Goal: Task Accomplishment & Management: Use online tool/utility

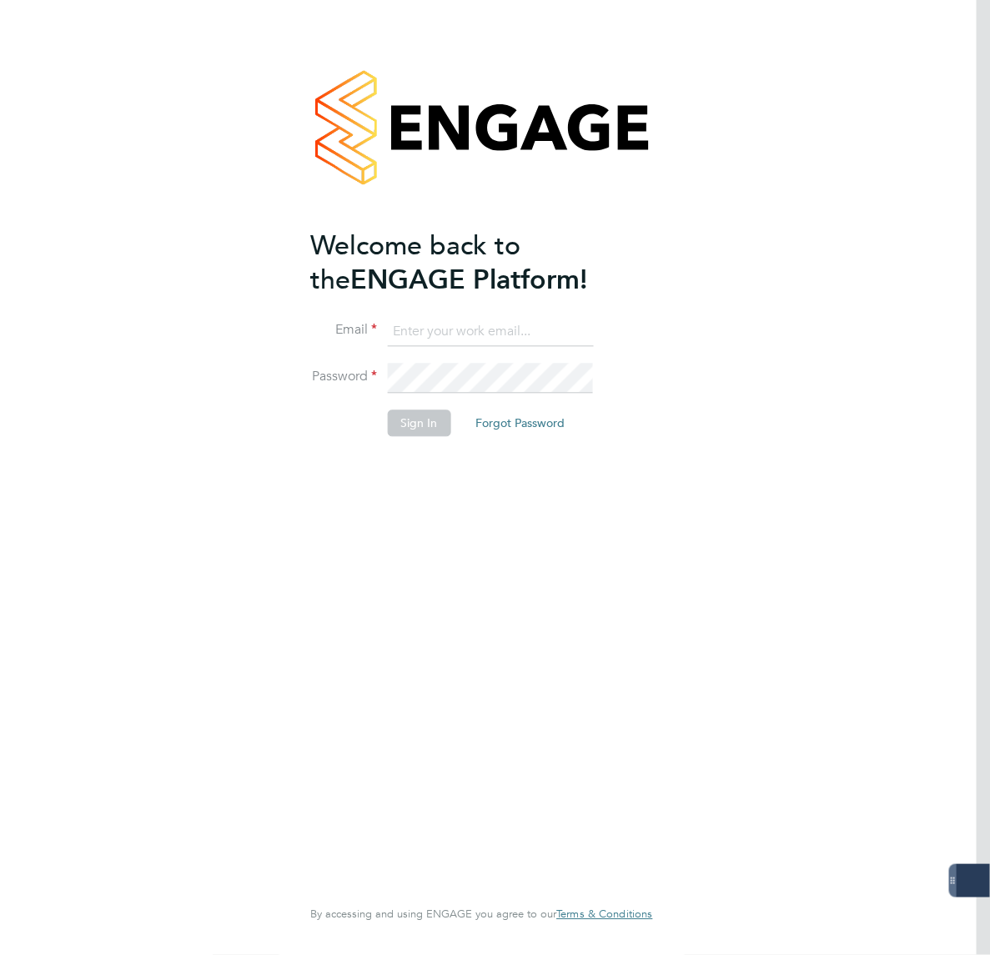
type input "[PERSON_NAME][EMAIL_ADDRESS][PERSON_NAME][DOMAIN_NAME]"
drag, startPoint x: 429, startPoint y: 422, endPoint x: 484, endPoint y: 440, distance: 57.2
click at [429, 422] on button "Sign In" at bounding box center [418, 423] width 63 height 27
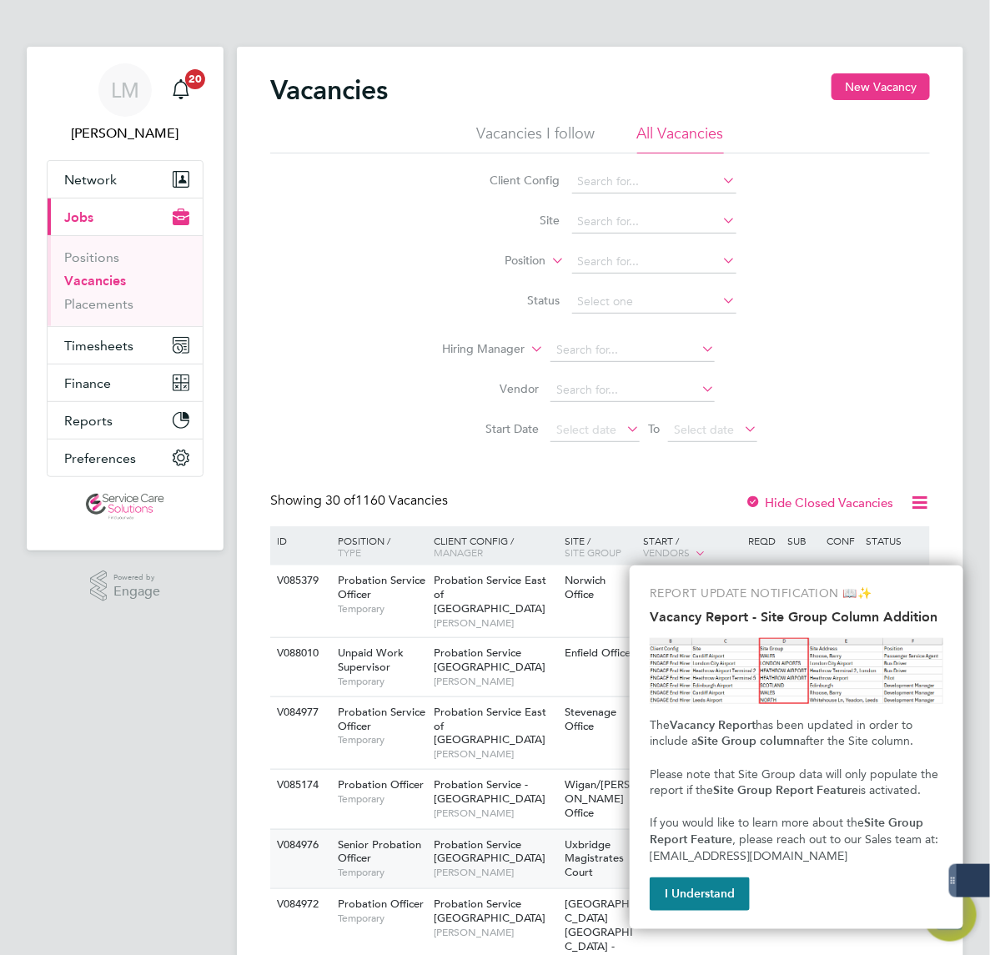
drag, startPoint x: 701, startPoint y: 892, endPoint x: 649, endPoint y: 701, distance: 198.1
click at [701, 892] on button "I Understand" at bounding box center [700, 893] width 100 height 33
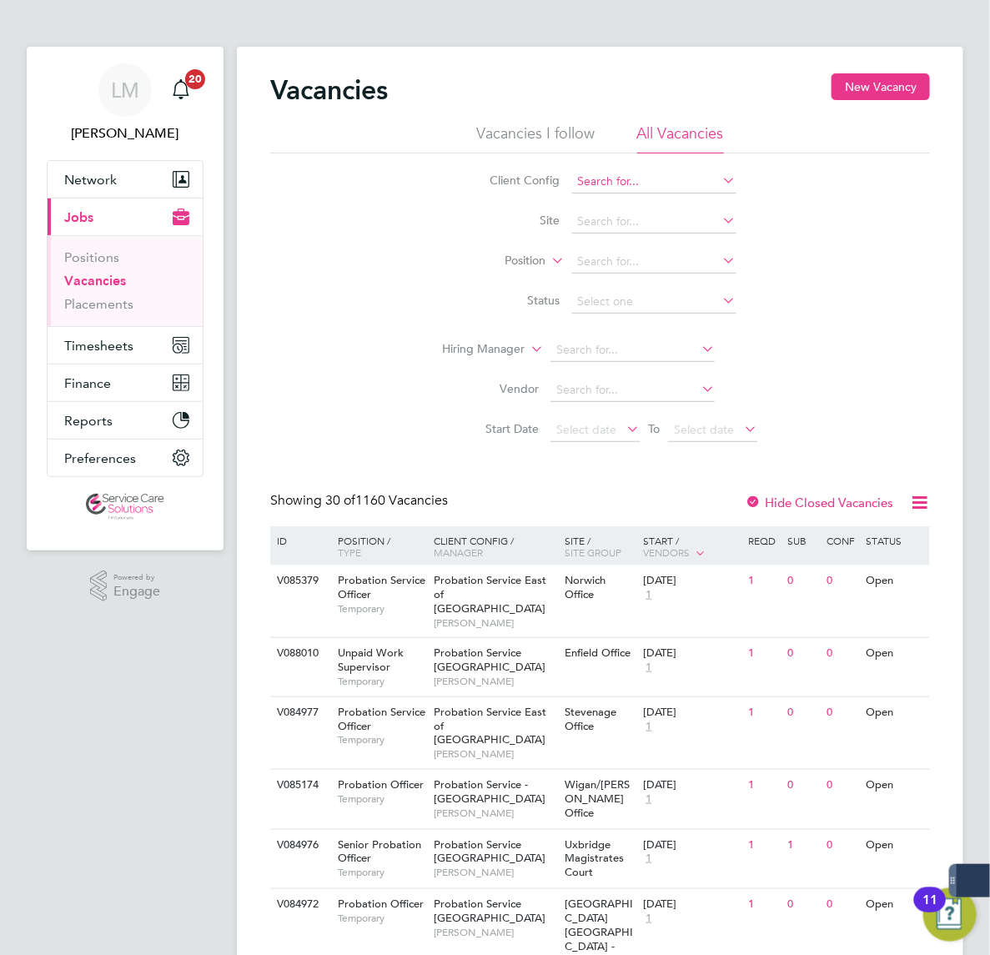
click at [572, 188] on input at bounding box center [654, 181] width 164 height 23
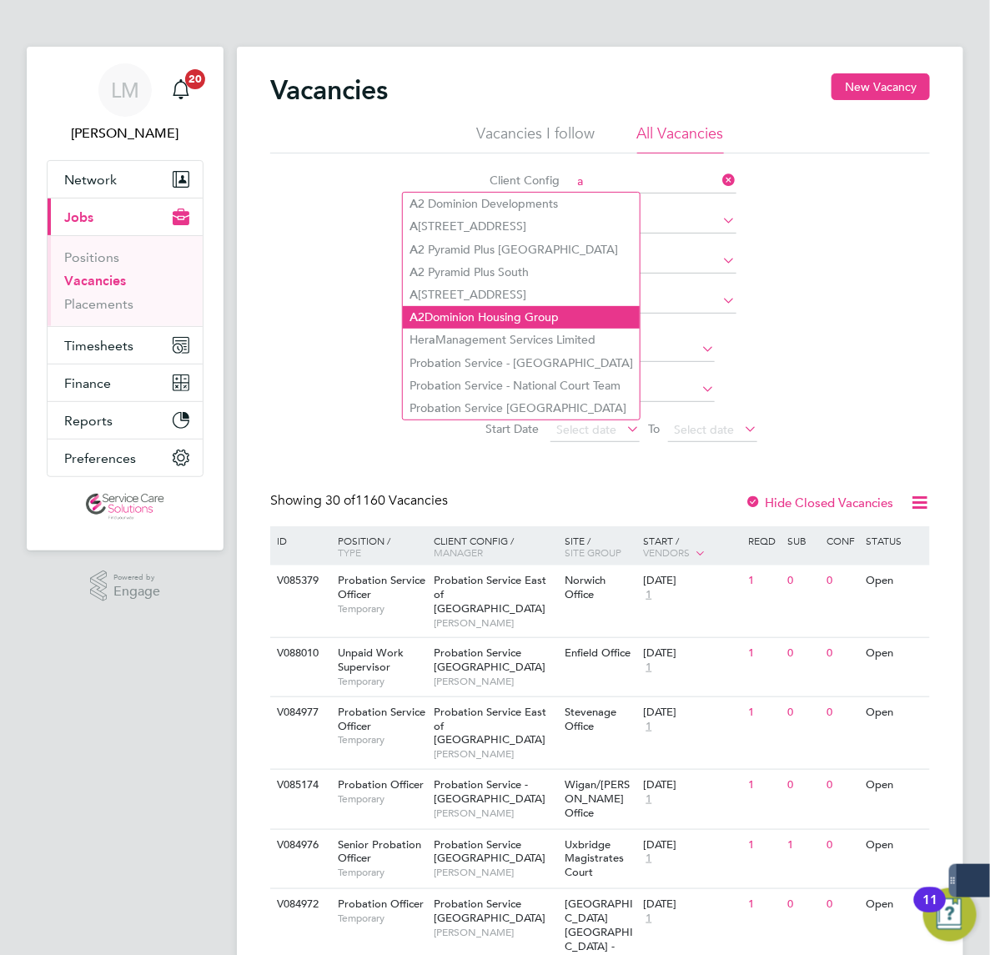
click at [403, 315] on li "A 2Dominion Housing Group" at bounding box center [521, 317] width 237 height 23
type input "A2Dominion Housing Group"
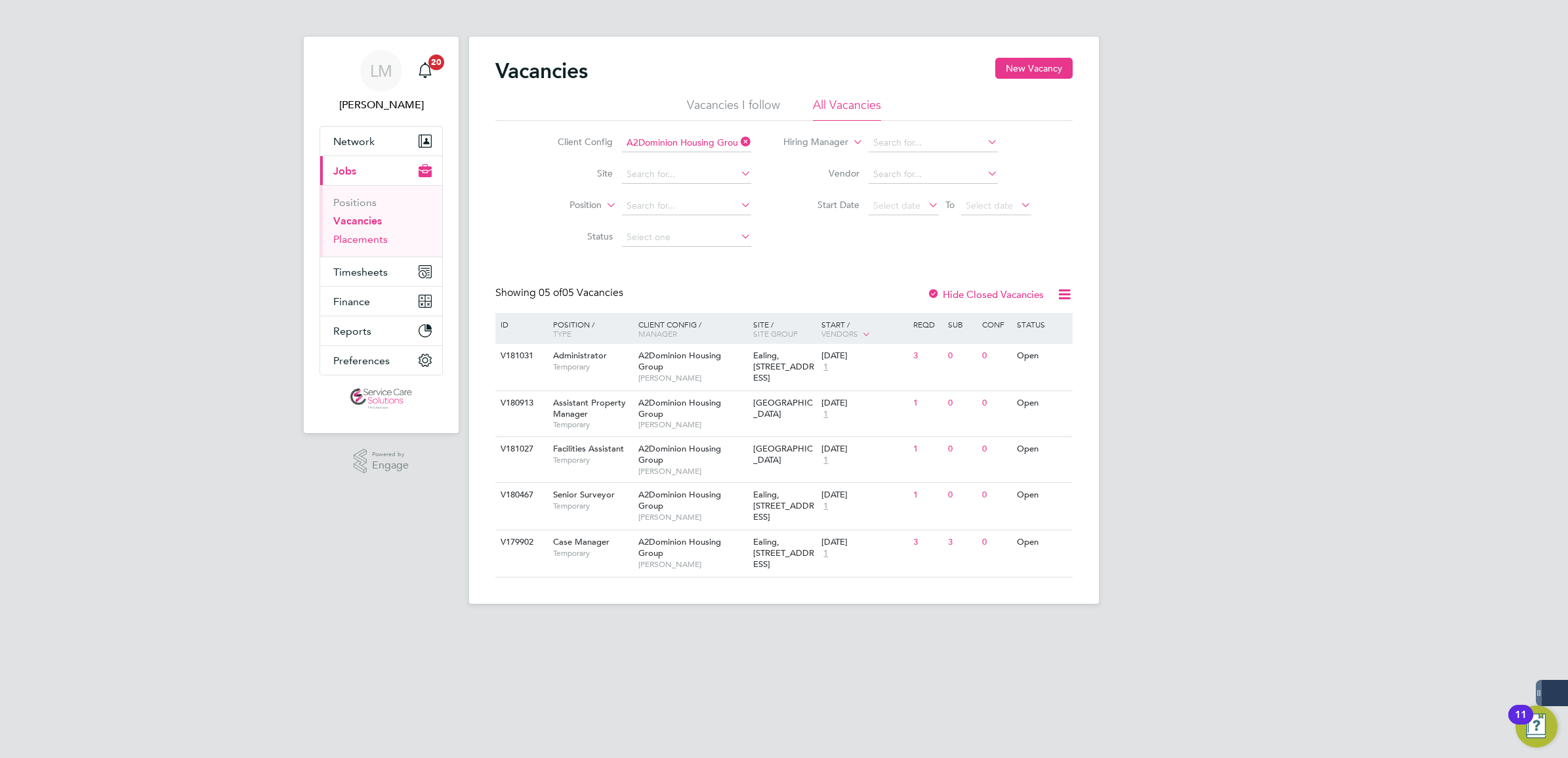
click at [365, 244] on link "Placements" at bounding box center [360, 239] width 54 height 13
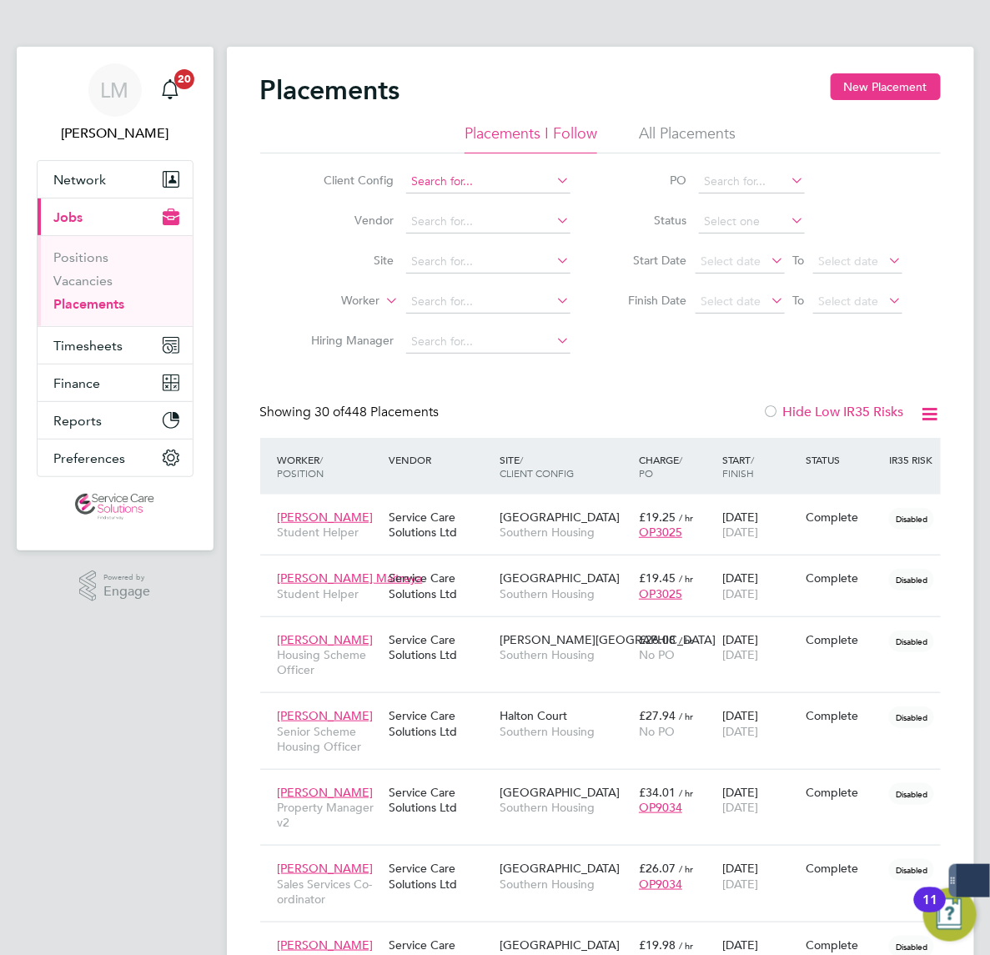
click at [406, 180] on input at bounding box center [488, 181] width 164 height 23
click at [404, 307] on li "A2 Dominion Housing Group" at bounding box center [513, 317] width 218 height 23
type input "A2Dominion Housing Group"
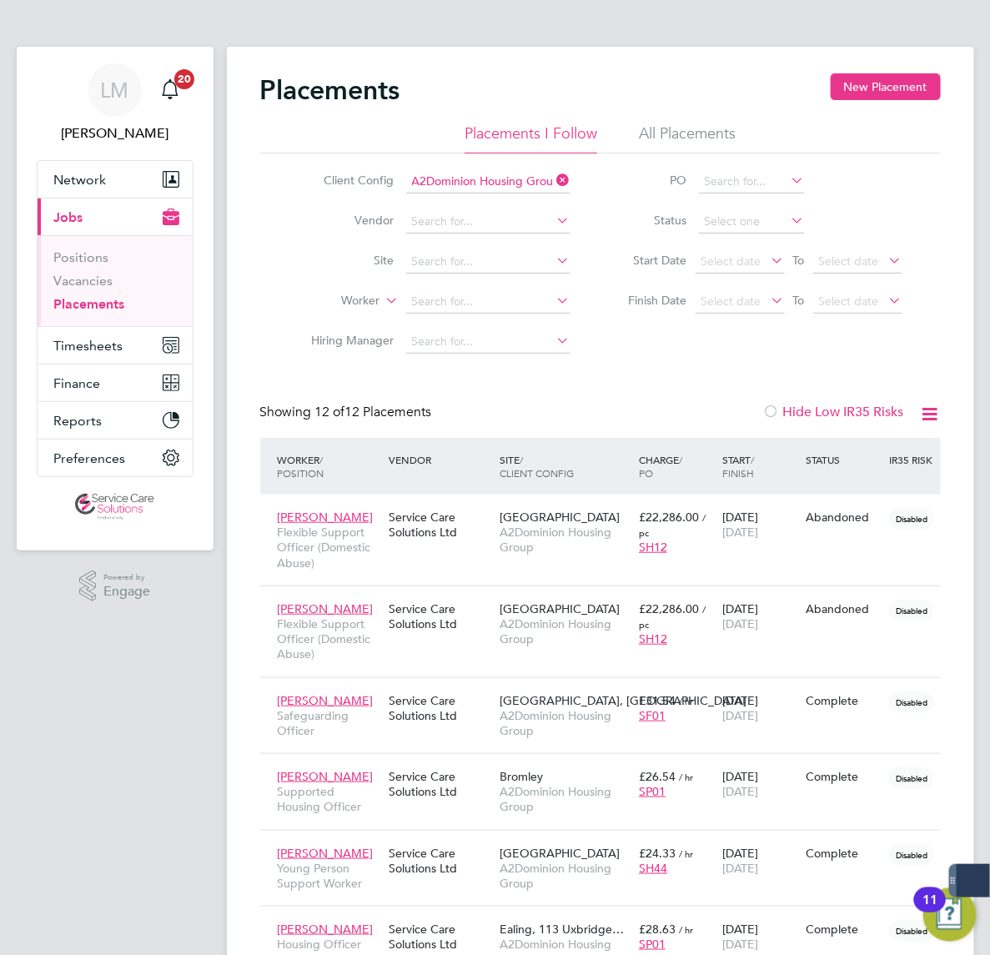
click at [419, 355] on li "Hiring Manager" at bounding box center [435, 342] width 314 height 40
click at [299, 344] on label "Hiring Manager" at bounding box center [347, 340] width 96 height 15
click at [406, 300] on input at bounding box center [488, 301] width 164 height 23
drag, startPoint x: 550, startPoint y: 307, endPoint x: 406, endPoint y: 340, distance: 148.1
click at [591, 315] on li "Finish Date Select date To Select date" at bounding box center [757, 302] width 332 height 40
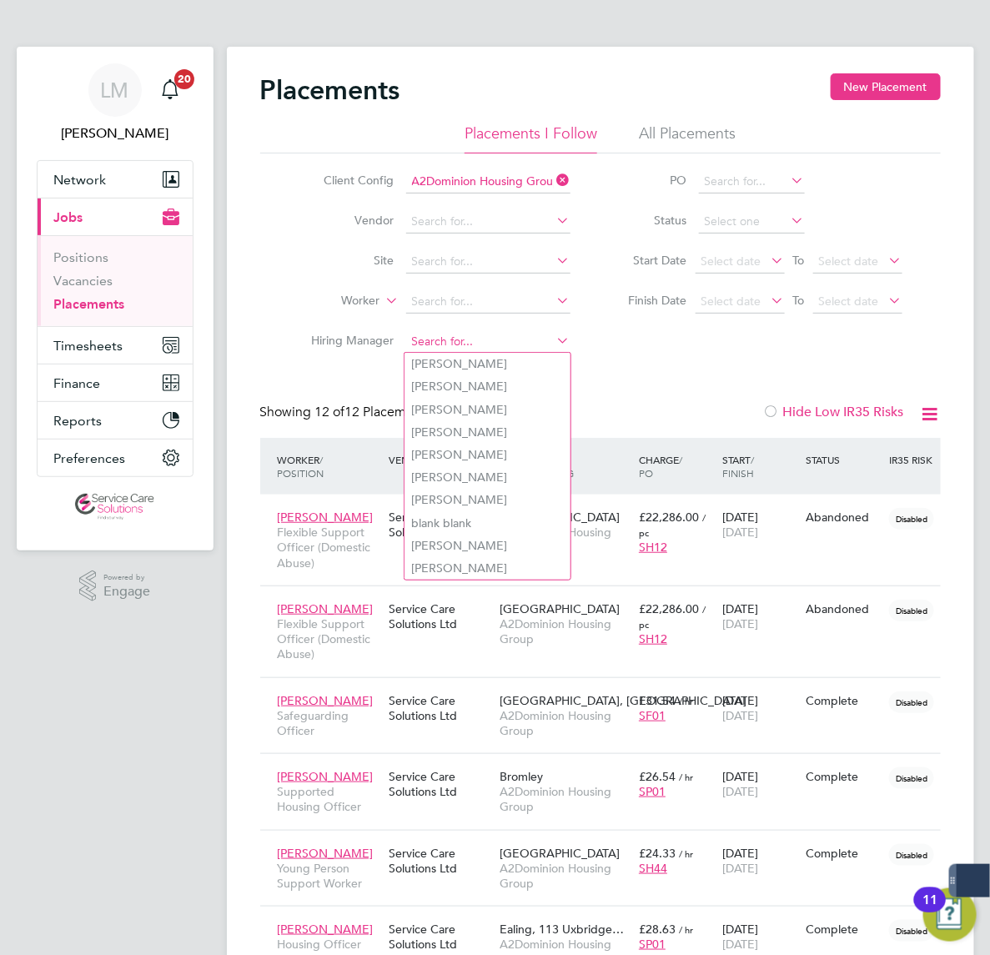
click at [406, 335] on input at bounding box center [488, 341] width 164 height 23
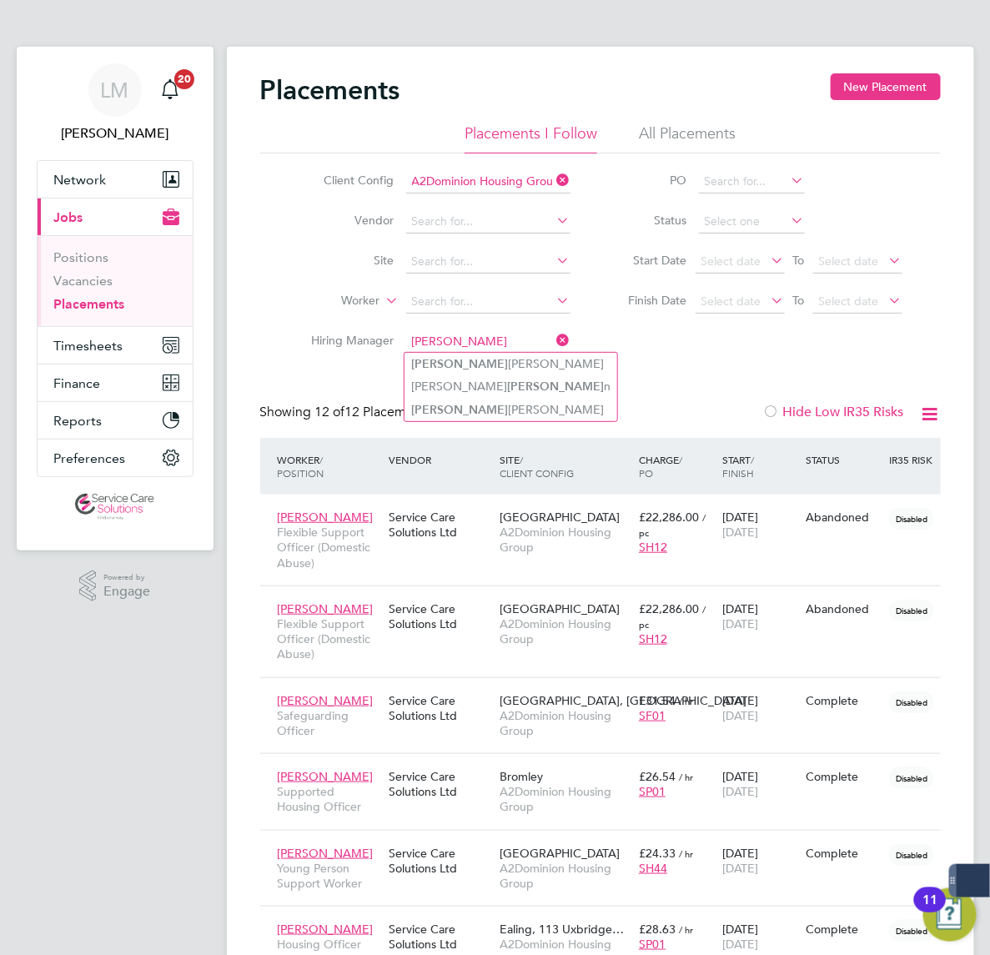
type input "[PERSON_NAME]"
click at [548, 364] on div "Placements New Placement Placements I Follow All Placements Client Config A2Dom…" at bounding box center [600, 757] width 680 height 1368
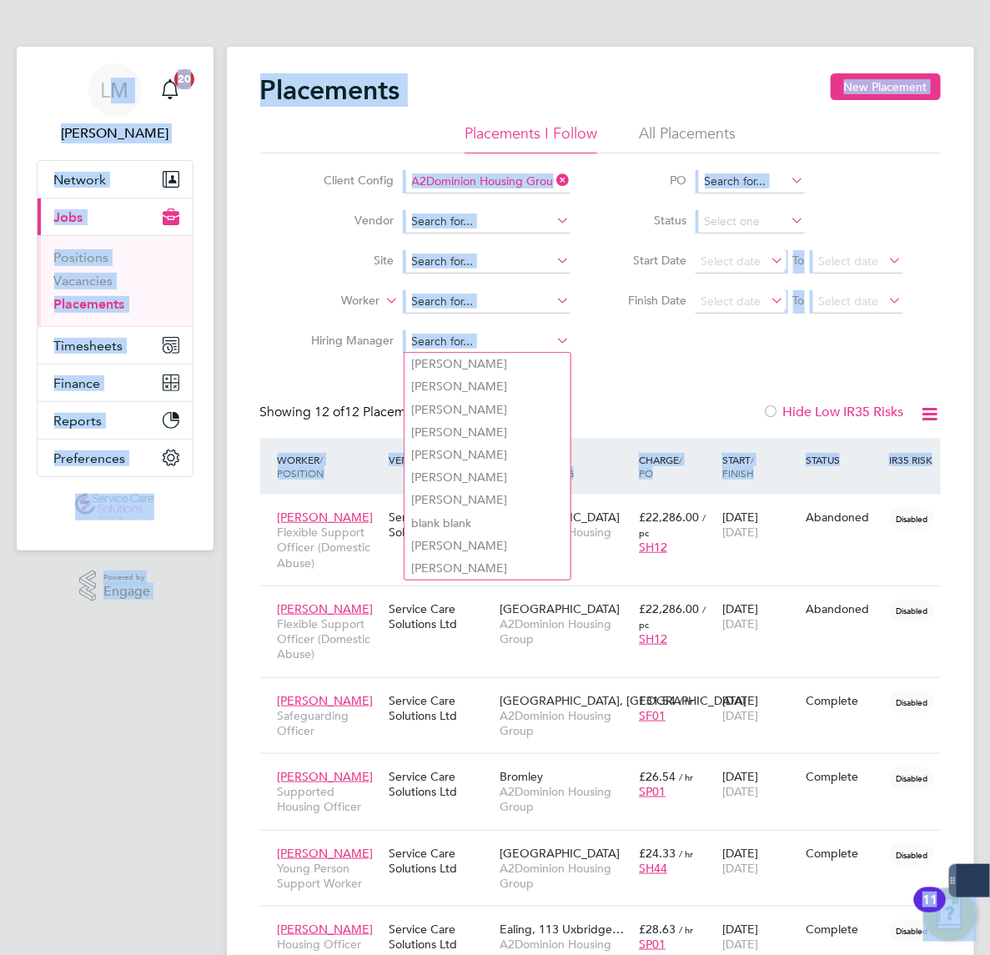
click at [406, 338] on input at bounding box center [488, 341] width 164 height 23
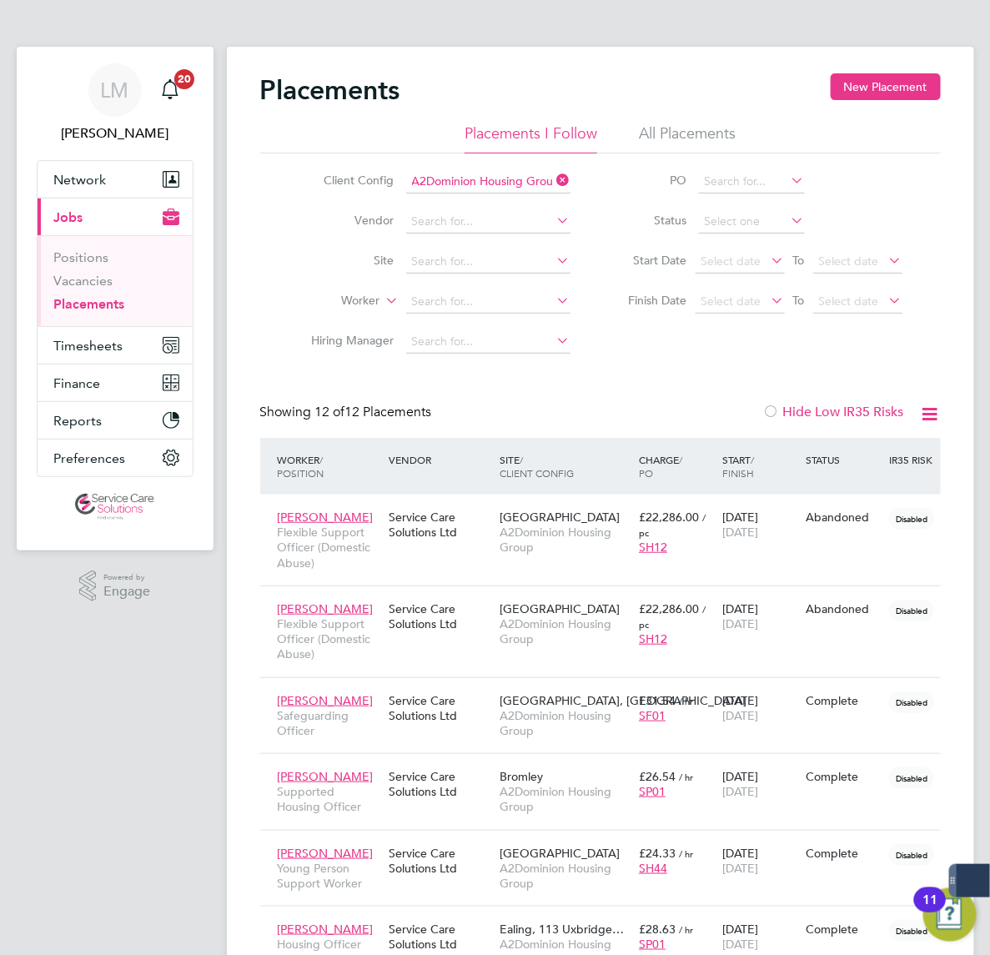
click at [590, 349] on div "Client Config A2Dominion Housing Group Vendor Site Worker Hiring Manager PO Sta…" at bounding box center [600, 257] width 680 height 208
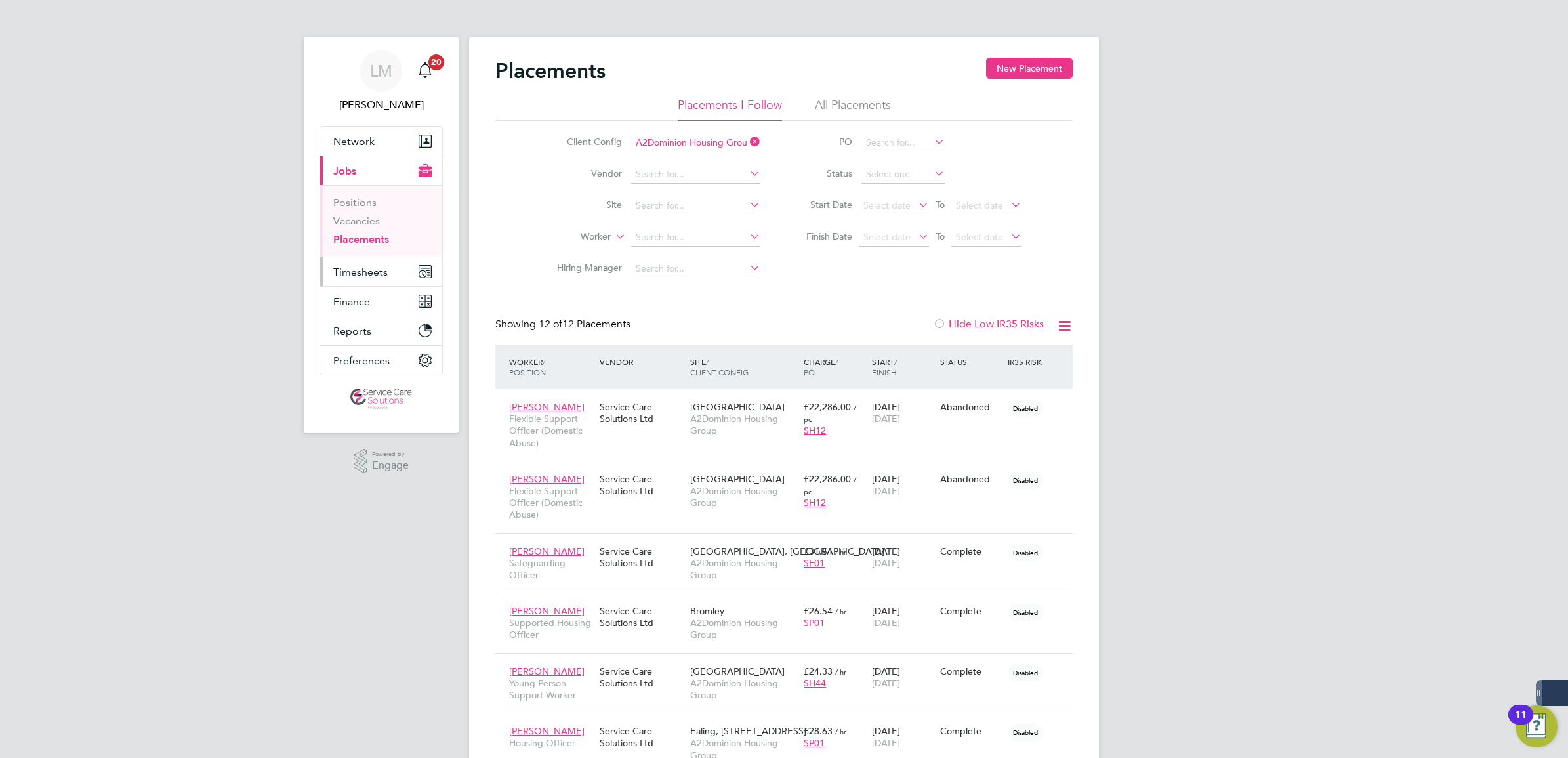
click at [379, 270] on span "Timesheets" at bounding box center [360, 272] width 54 height 13
click at [366, 234] on link "Timesheets" at bounding box center [360, 232] width 54 height 13
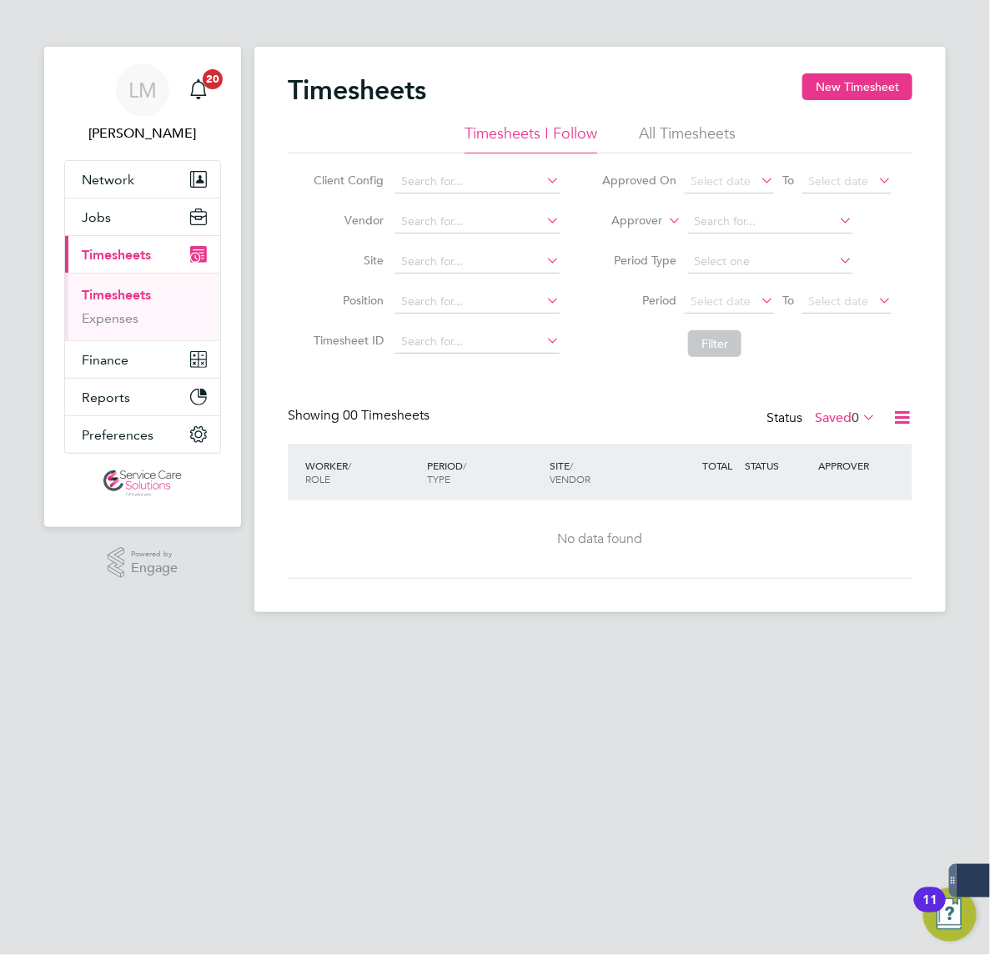
click at [639, 127] on li "All Timesheets" at bounding box center [687, 138] width 97 height 30
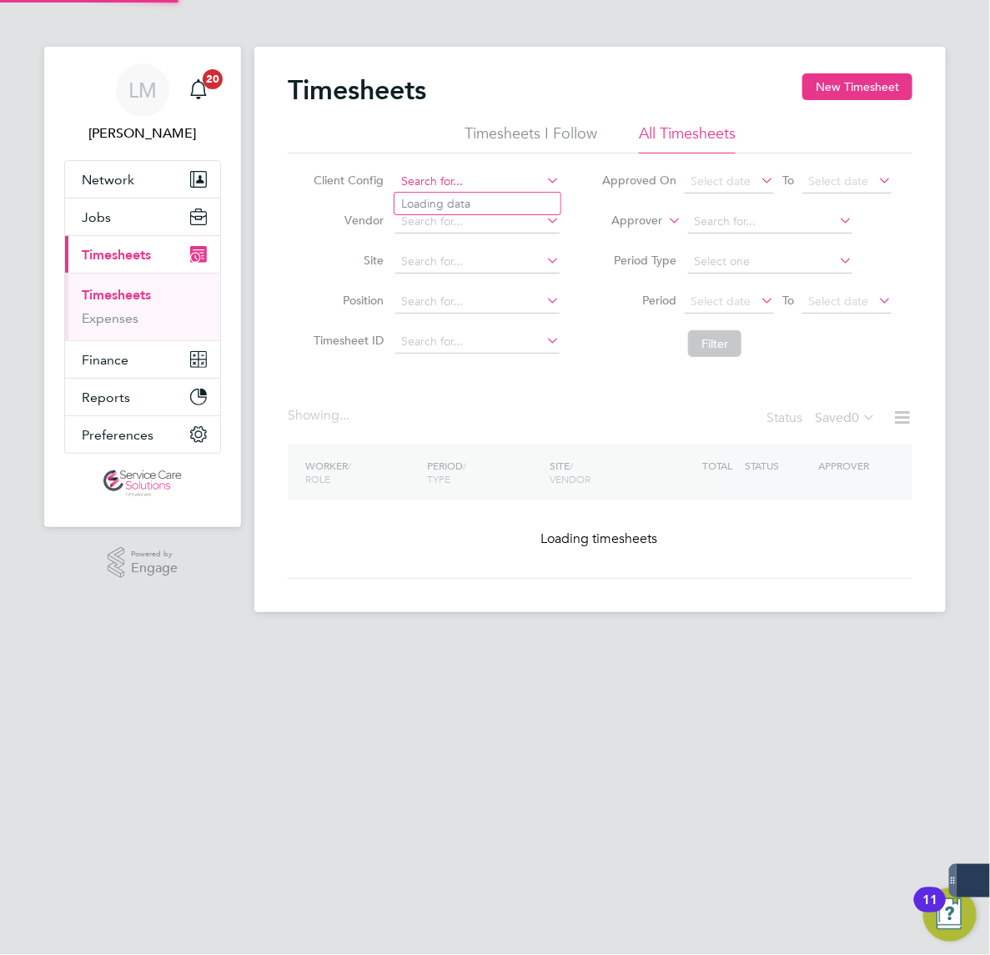
click at [395, 172] on input at bounding box center [477, 181] width 164 height 23
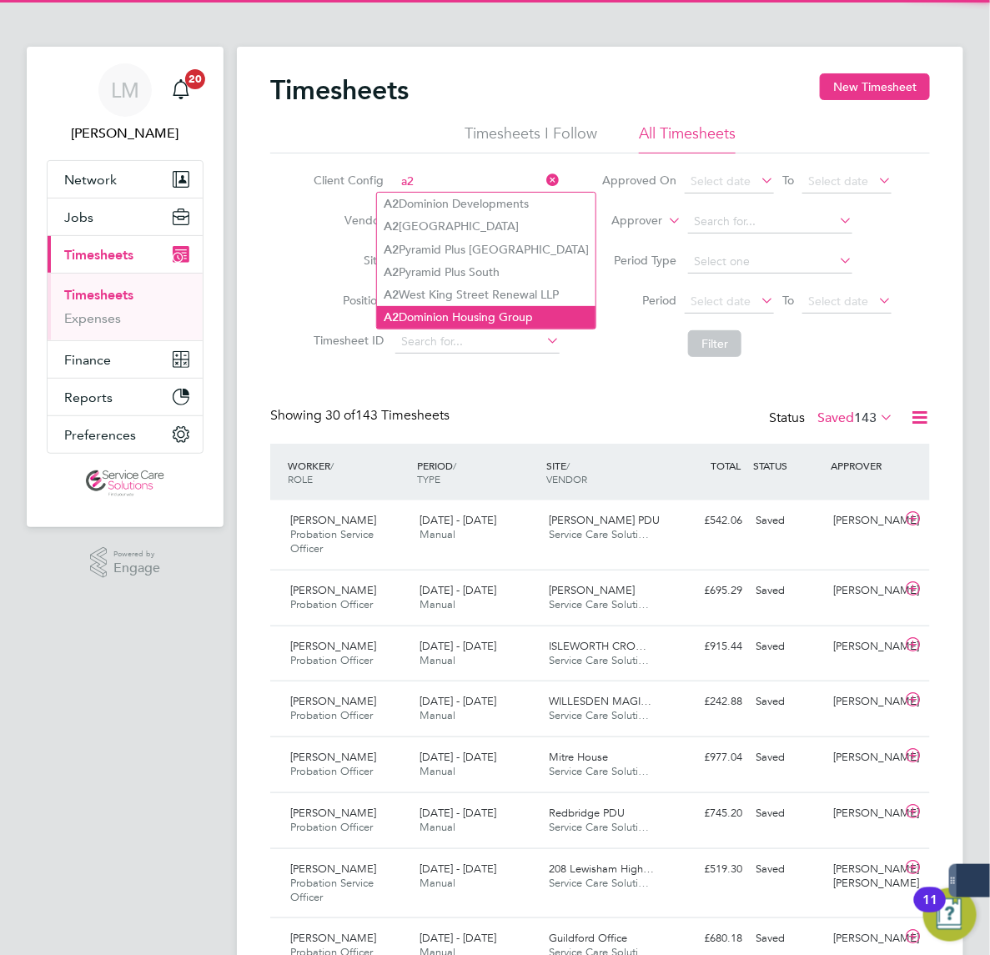
click at [377, 310] on li "A2 Dominion Housing Group" at bounding box center [486, 317] width 218 height 23
type input "A2Dominion Housing Group"
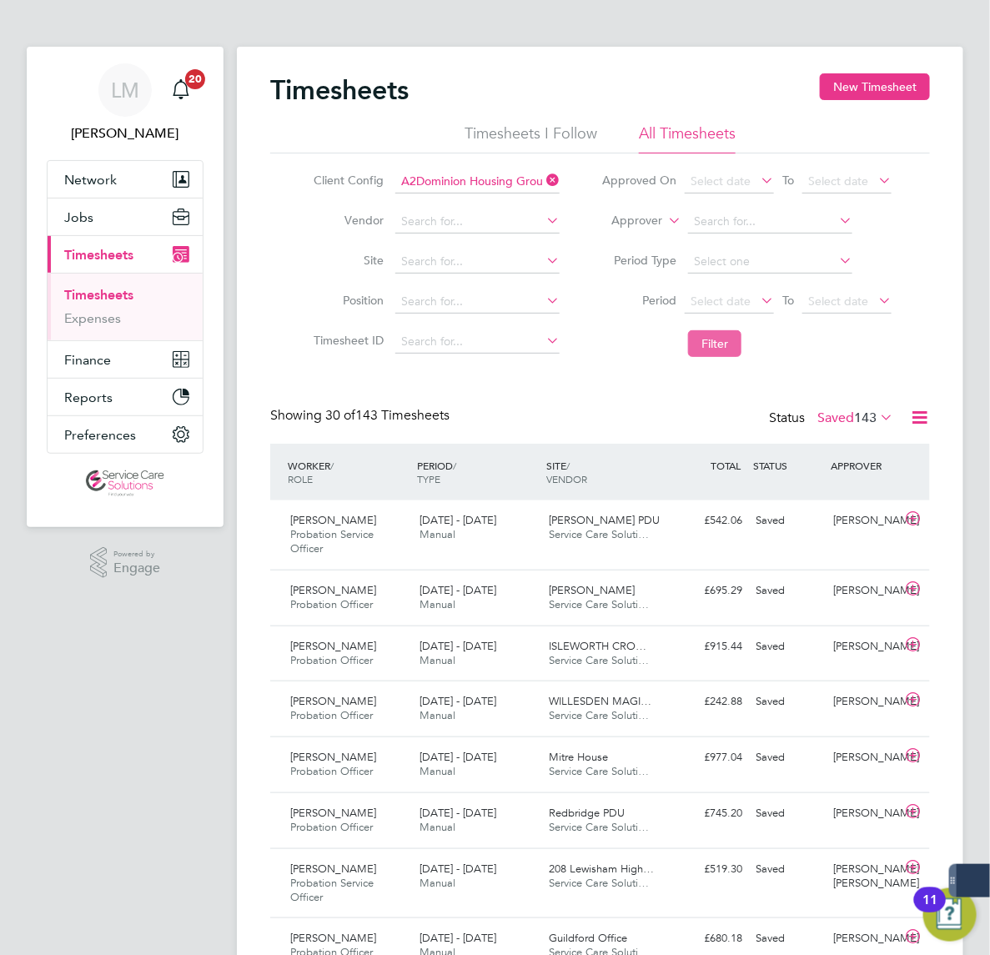
click at [688, 353] on button "Filter" at bounding box center [714, 343] width 53 height 27
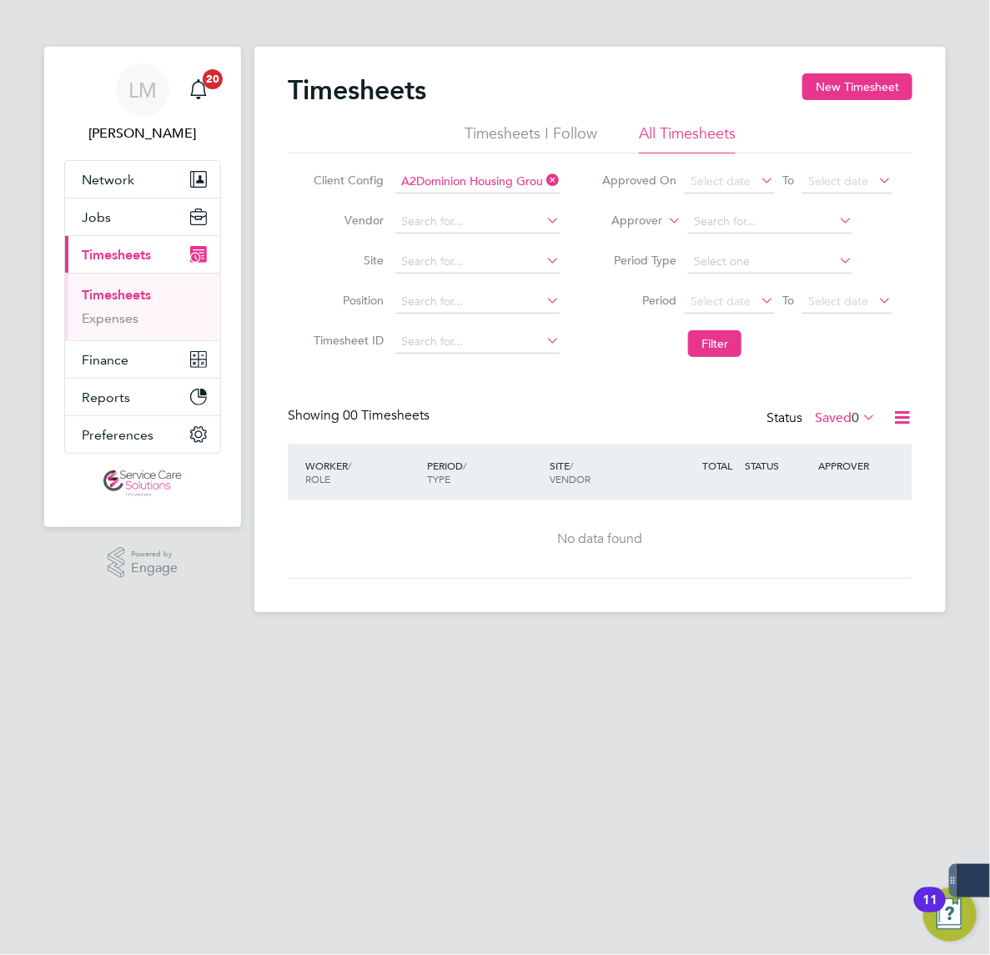
click at [859, 425] on icon at bounding box center [859, 416] width 0 height 23
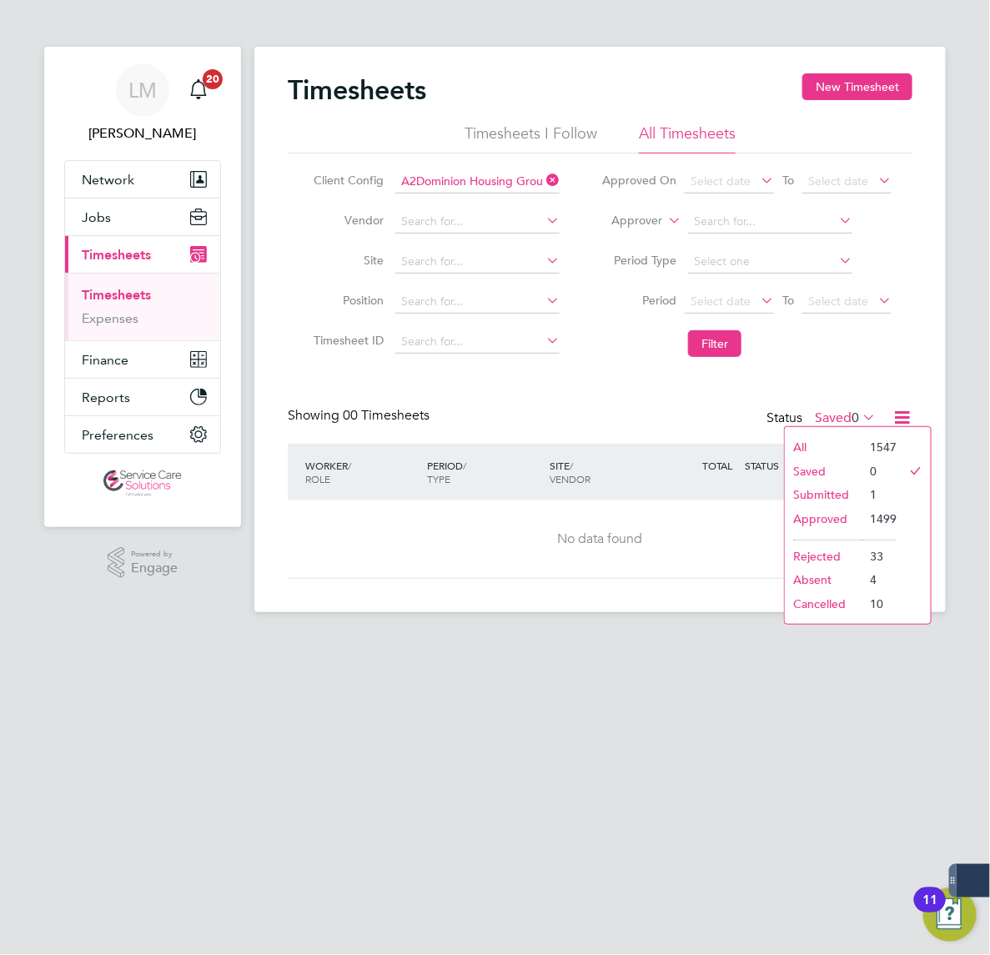
click at [785, 517] on li "Approved" at bounding box center [823, 518] width 77 height 23
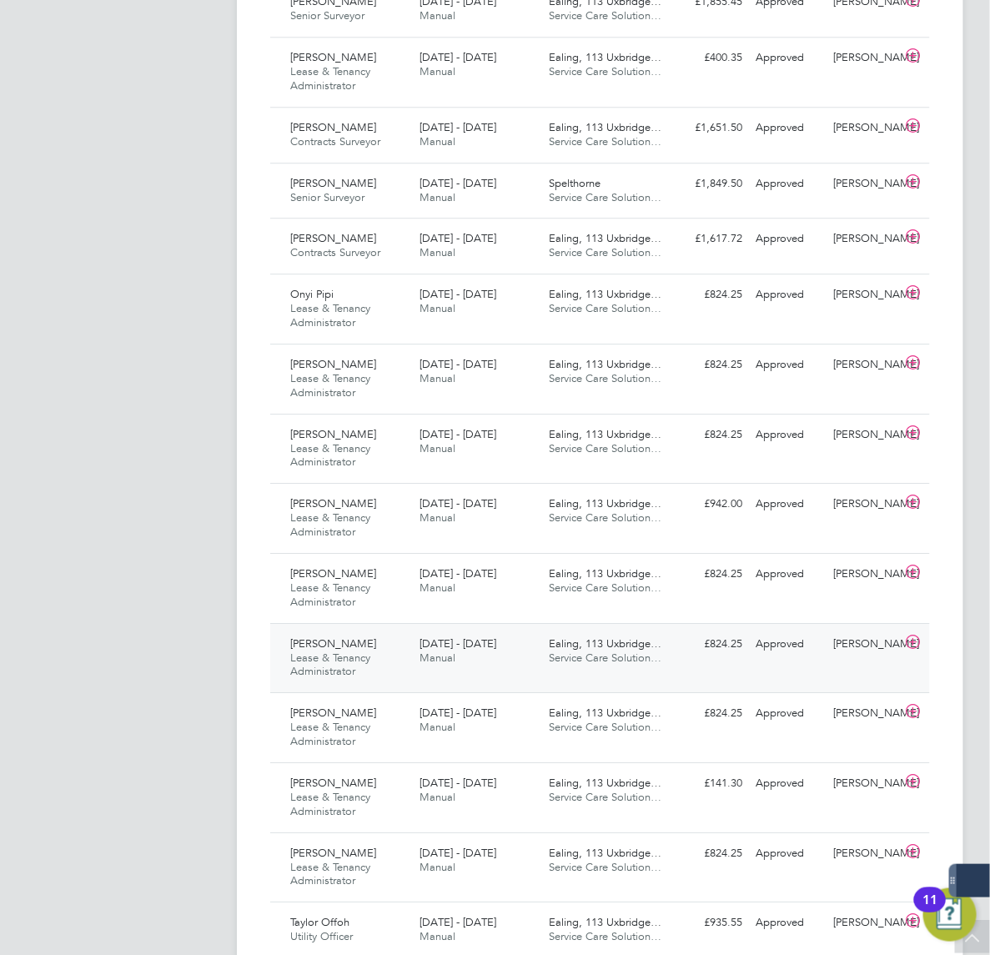
click at [419, 665] on span "Manual" at bounding box center [437, 657] width 36 height 14
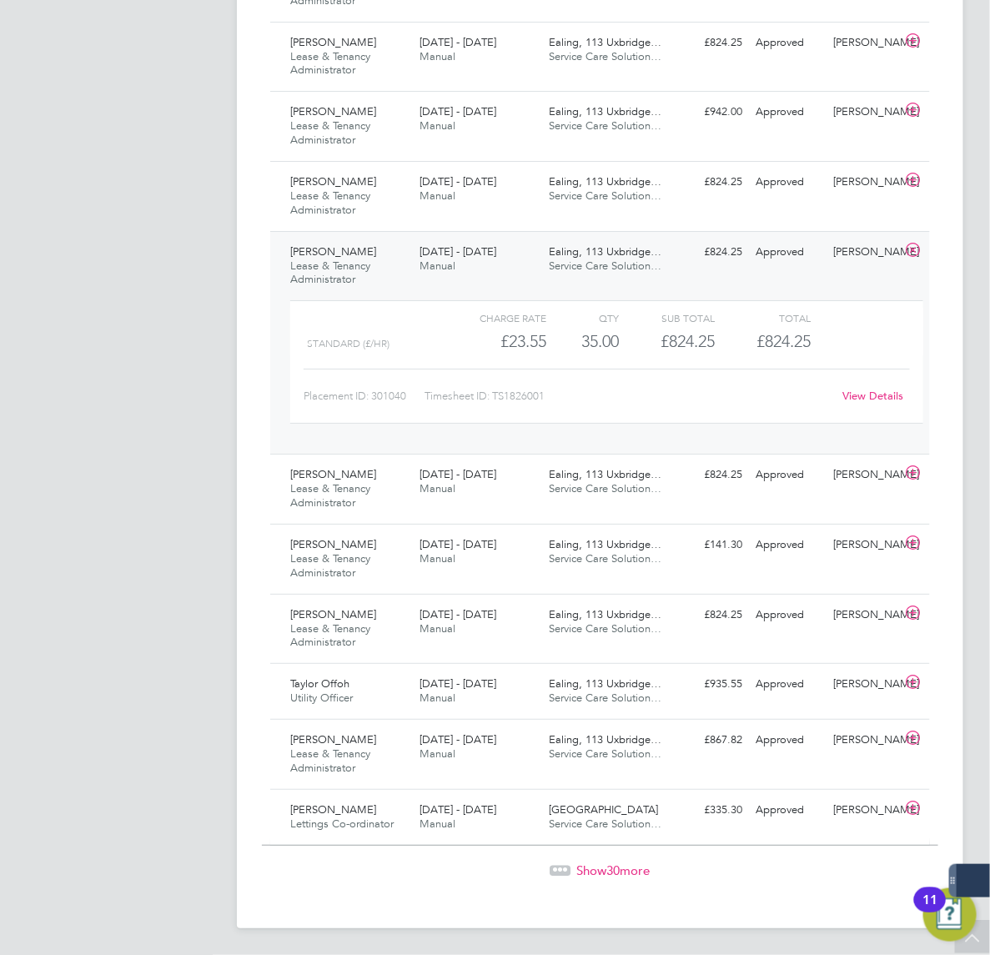
click at [843, 394] on link "View Details" at bounding box center [873, 396] width 61 height 14
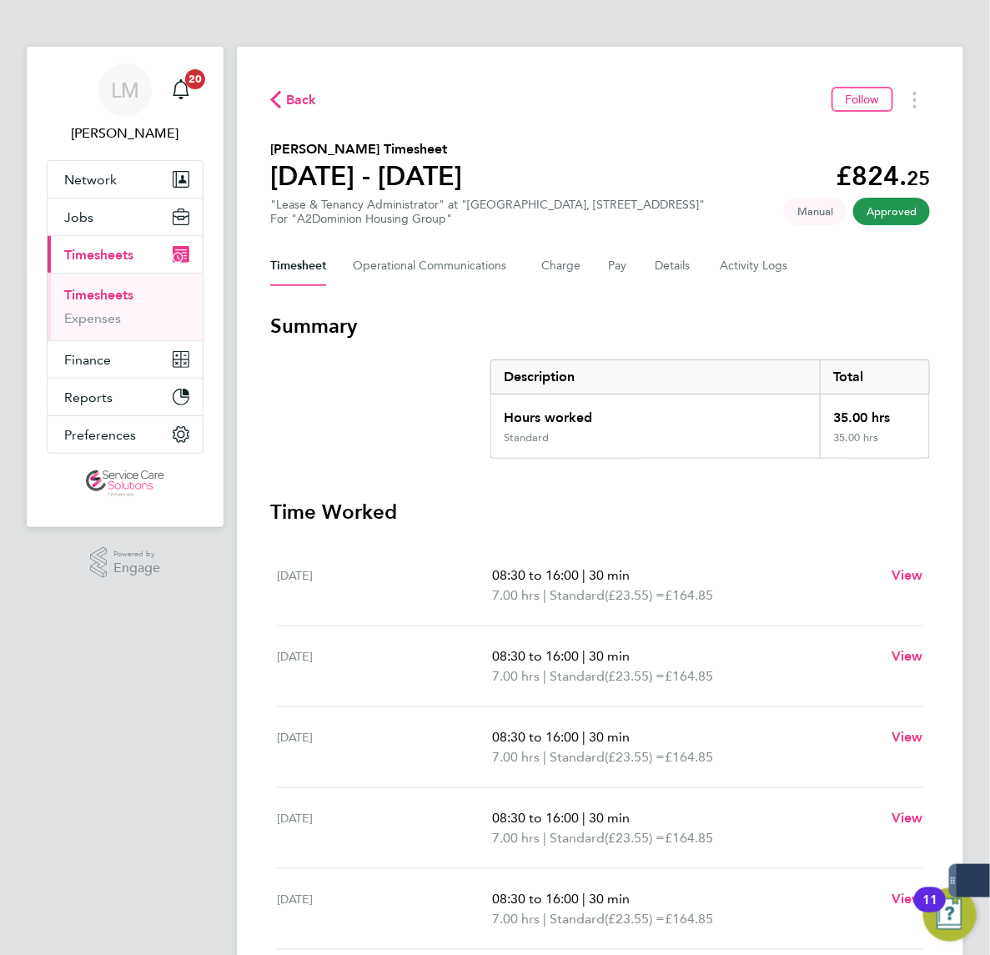
click at [407, 257] on div "Timesheet Operational Communications Charge Pay Details Activity Logs" at bounding box center [600, 266] width 660 height 40
click at [403, 277] on div "Timesheet Operational Communications Charge Pay Details Activity Logs" at bounding box center [600, 266] width 660 height 40
click at [541, 259] on button "Charge" at bounding box center [561, 266] width 40 height 40
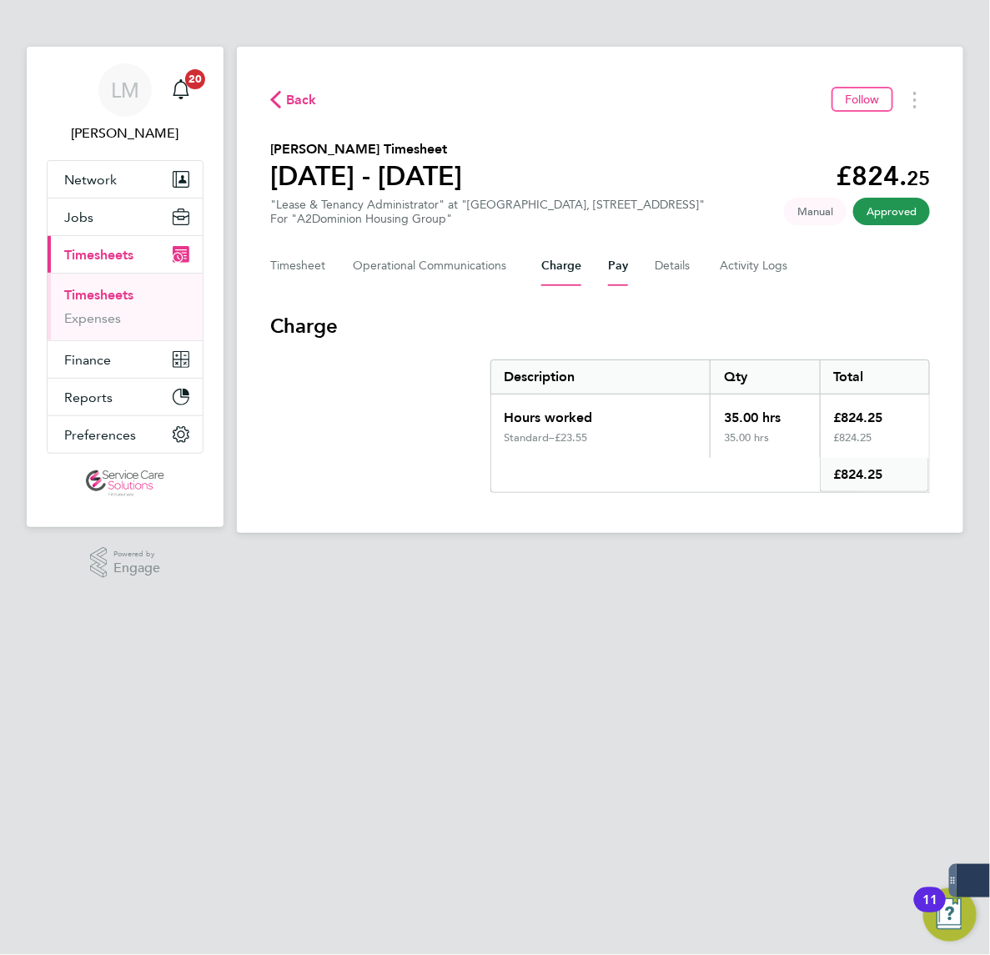
click at [608, 263] on button "Pay" at bounding box center [618, 266] width 20 height 40
click at [541, 274] on button "Charge" at bounding box center [561, 266] width 40 height 40
click at [259, 599] on html "LM Lee McMillan Notifications 20 Applications: Network Team Members Businesses …" at bounding box center [495, 299] width 990 height 599
